Goal: Navigation & Orientation: Find specific page/section

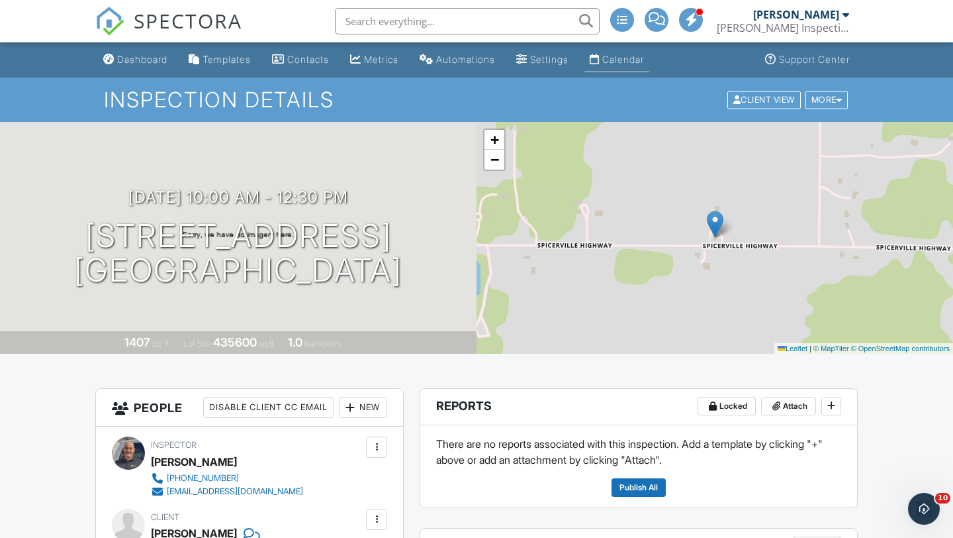
scroll to position [5, 0]
click at [634, 56] on div "Calendar" at bounding box center [624, 59] width 42 height 11
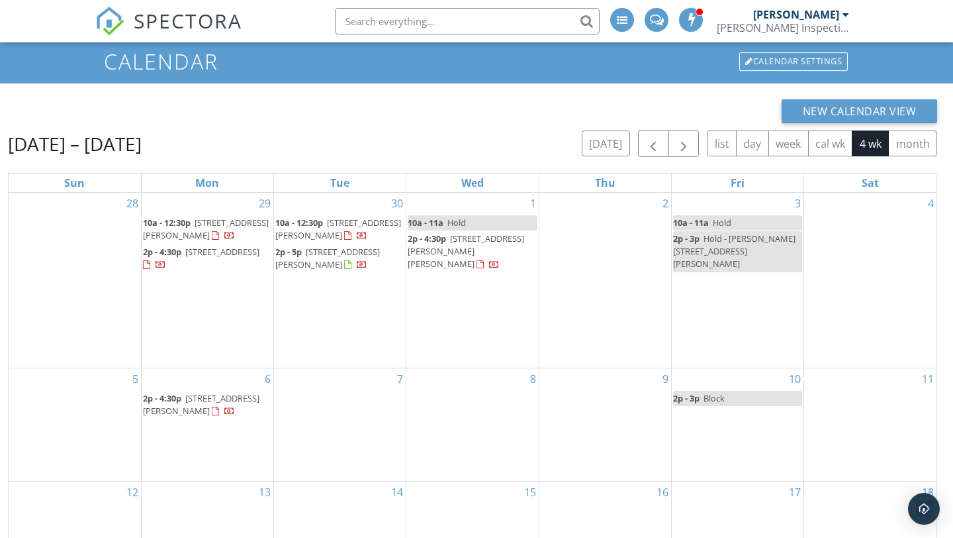
scroll to position [38, 0]
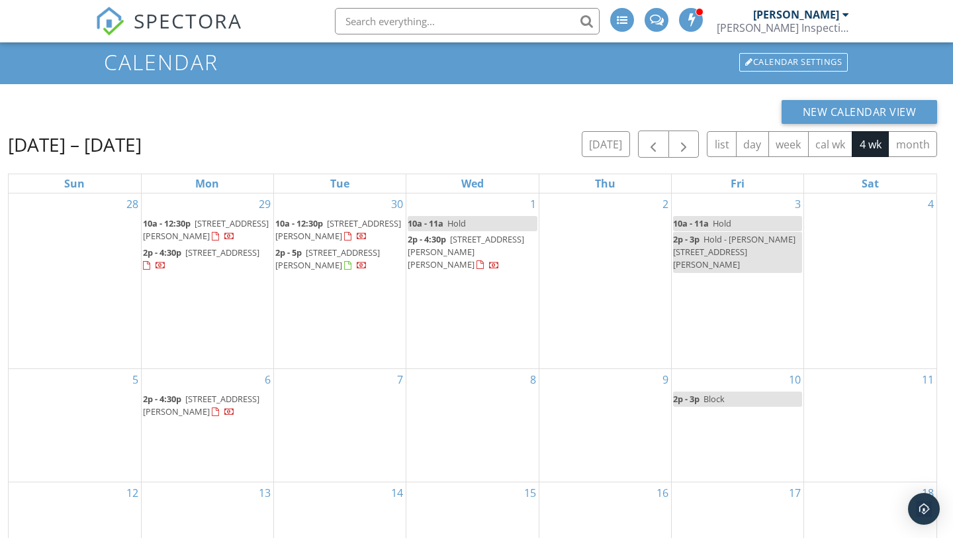
click at [439, 252] on span "315 W Henry St, Charlotte 48813" at bounding box center [466, 251] width 117 height 37
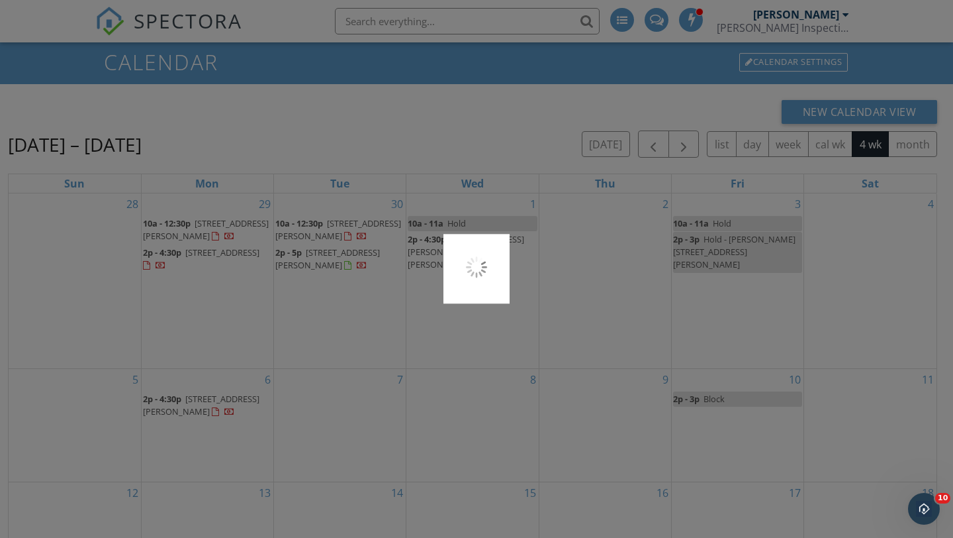
scroll to position [0, 0]
